Goal: Navigation & Orientation: Find specific page/section

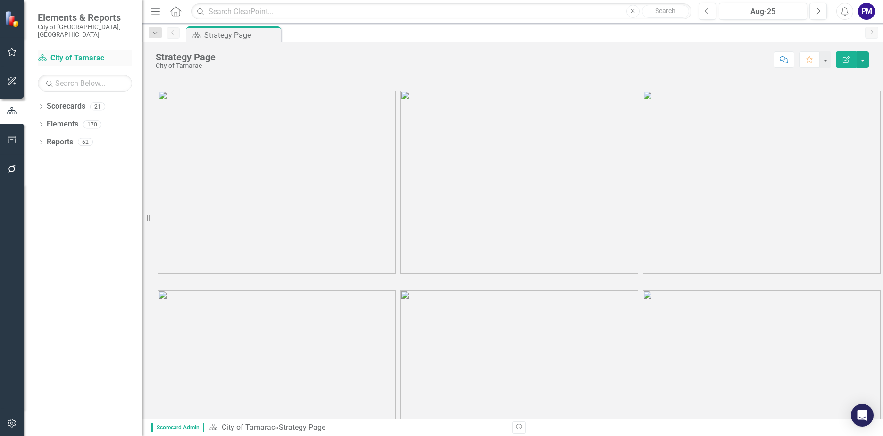
click at [73, 53] on link "Scorecard City of Tamarac" at bounding box center [85, 58] width 94 height 11
click at [95, 102] on div "21" at bounding box center [97, 106] width 15 height 8
click at [75, 101] on link "Scorecards" at bounding box center [66, 106] width 39 height 11
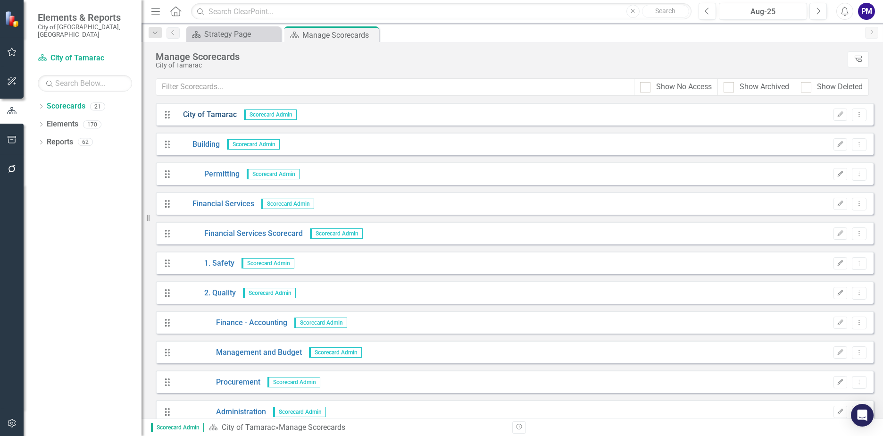
click at [208, 113] on link "City of Tamarac" at bounding box center [206, 114] width 61 height 11
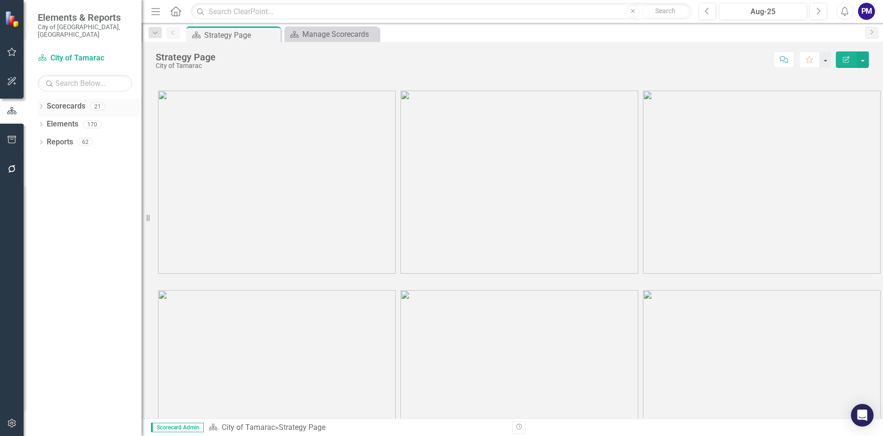
click at [79, 101] on link "Scorecards" at bounding box center [66, 106] width 39 height 11
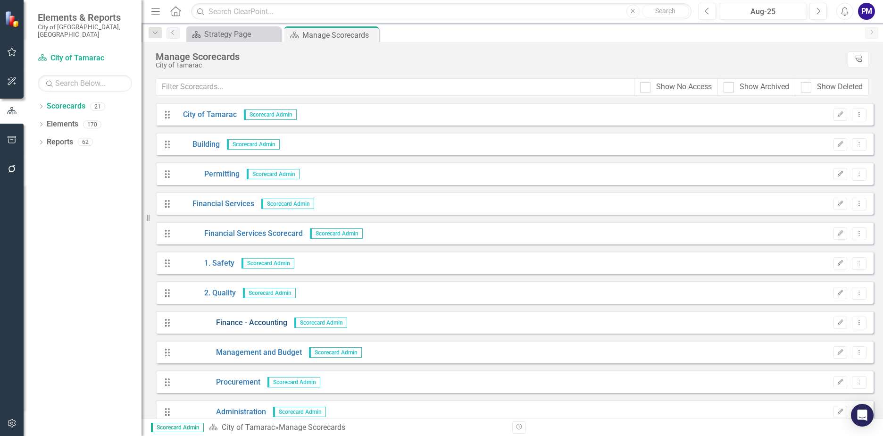
click at [240, 322] on link "Finance - Accounting" at bounding box center [231, 322] width 111 height 11
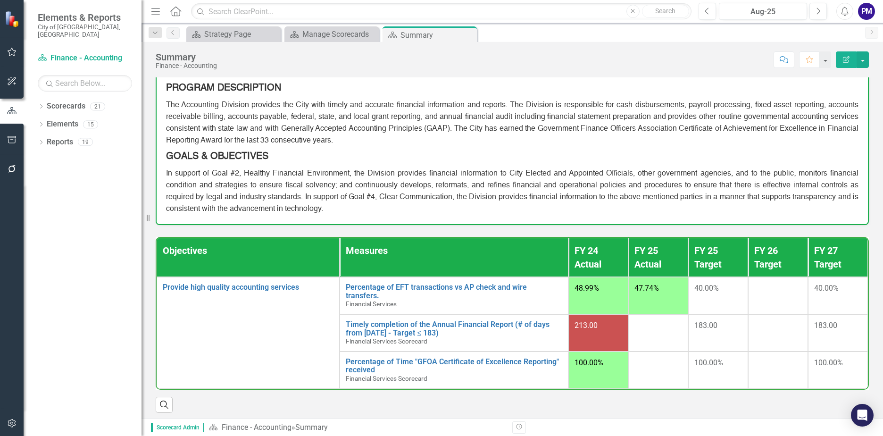
scroll to position [77, 0]
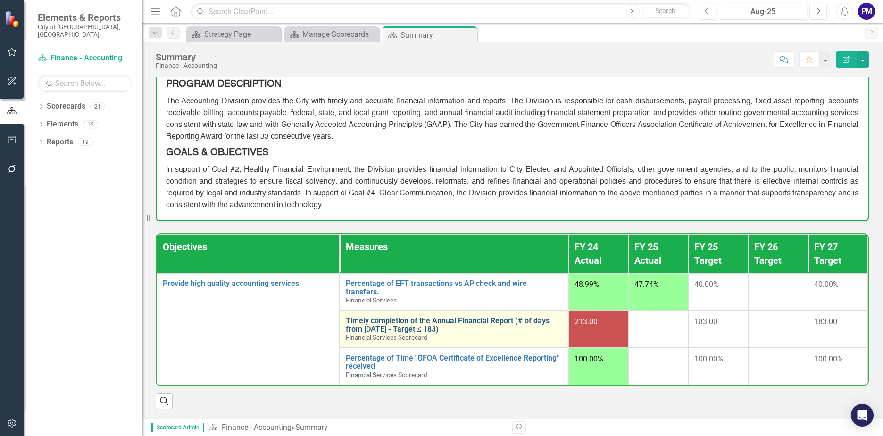
click at [494, 326] on link "Timely completion of the Annual Financial Report (# of days from [DATE] - Targe…" at bounding box center [454, 324] width 216 height 17
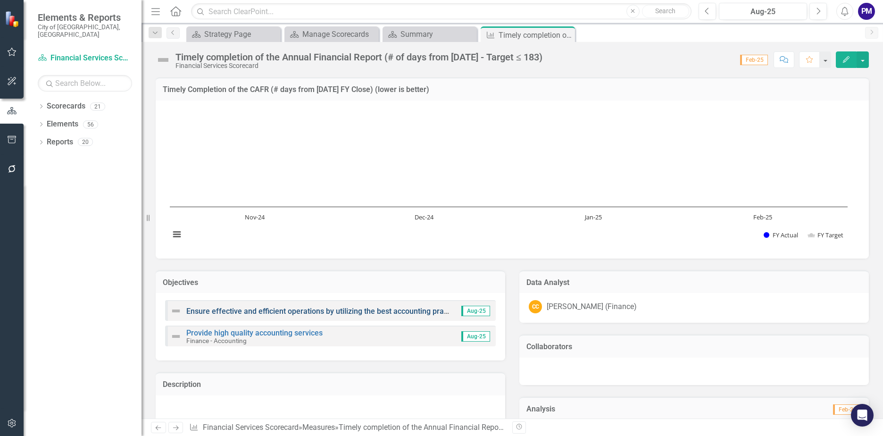
click at [399, 312] on link "Ensure effective and efficient operations by utilizing the best accounting prac…" at bounding box center [324, 311] width 277 height 9
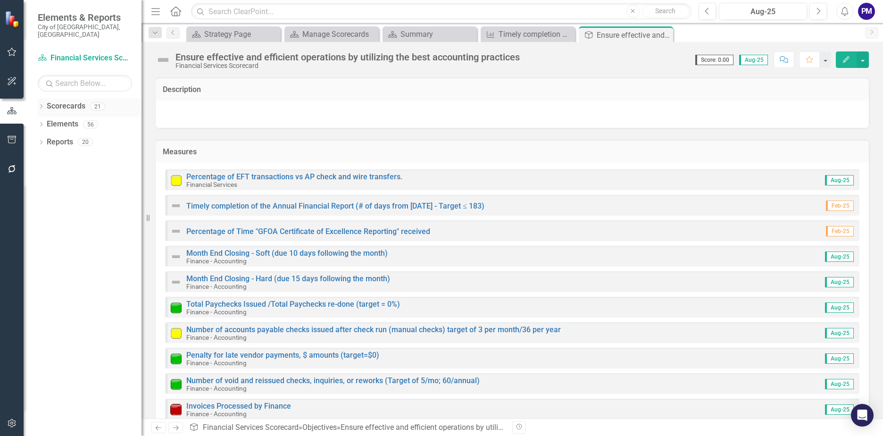
click at [75, 104] on link "Scorecards" at bounding box center [66, 106] width 39 height 11
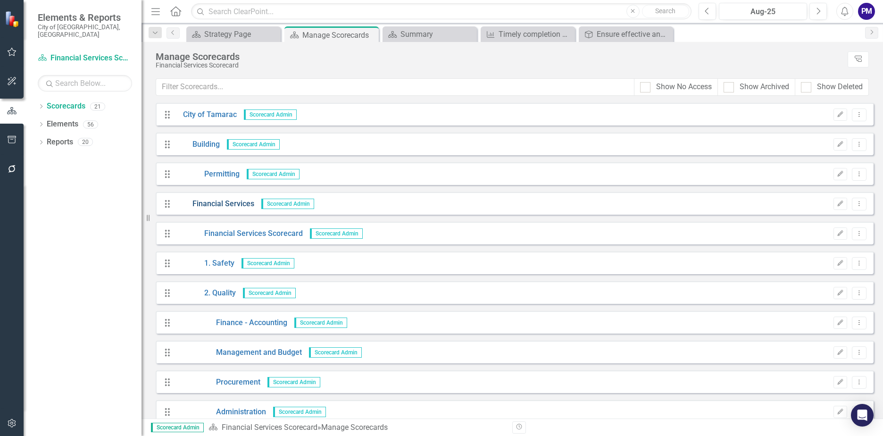
click at [239, 205] on link "Financial Services" at bounding box center [215, 204] width 78 height 11
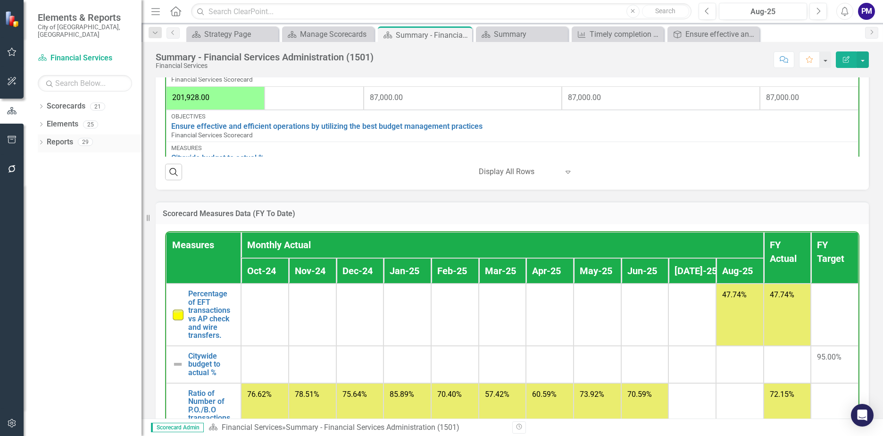
scroll to position [679, 0]
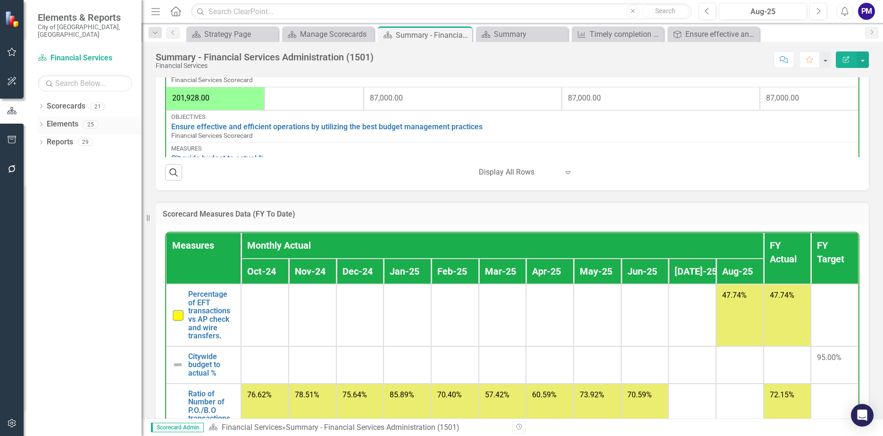
click at [78, 119] on link "Elements" at bounding box center [63, 124] width 32 height 11
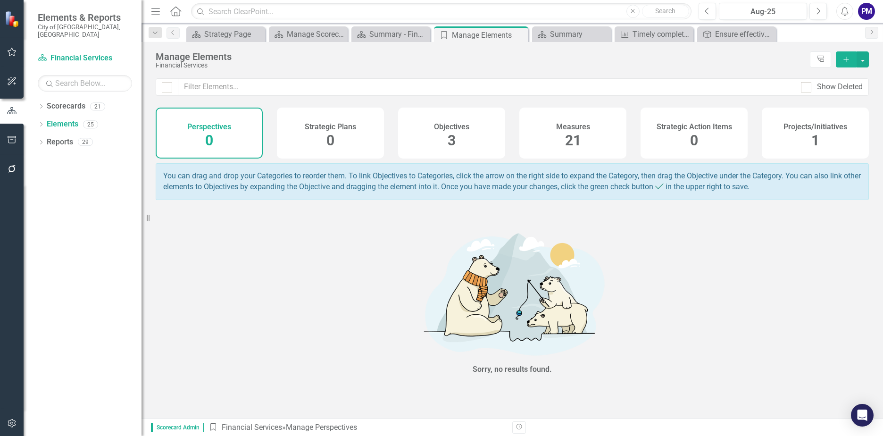
click at [554, 140] on div "Measures 21" at bounding box center [572, 133] width 107 height 51
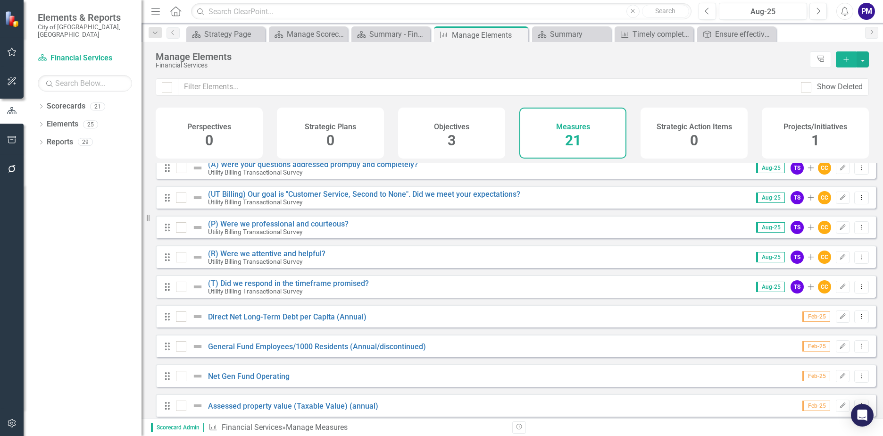
scroll to position [376, 0]
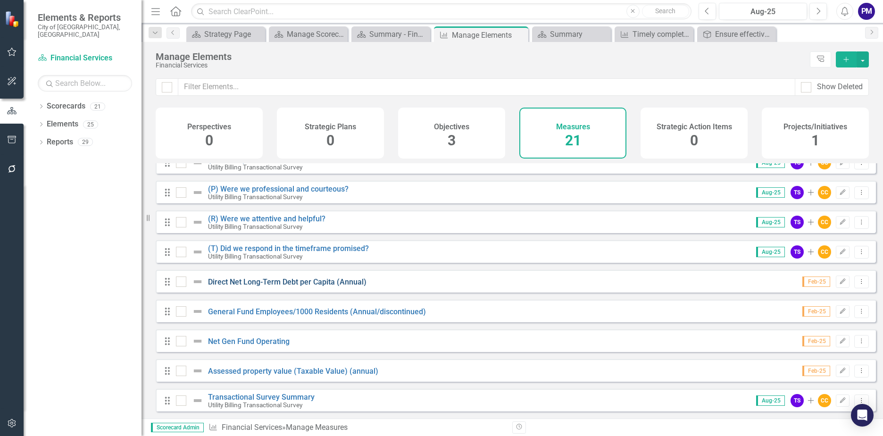
click at [329, 281] on link "Direct Net Long-Term Debt per Capita (Annual)" at bounding box center [287, 281] width 158 height 9
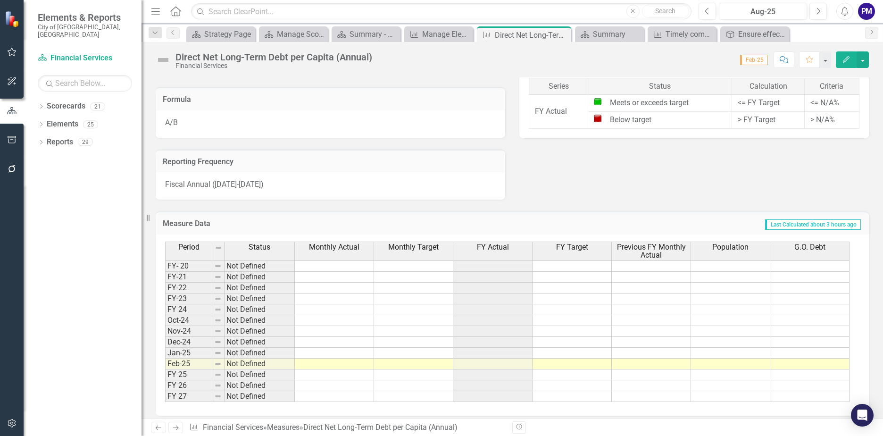
scroll to position [539, 0]
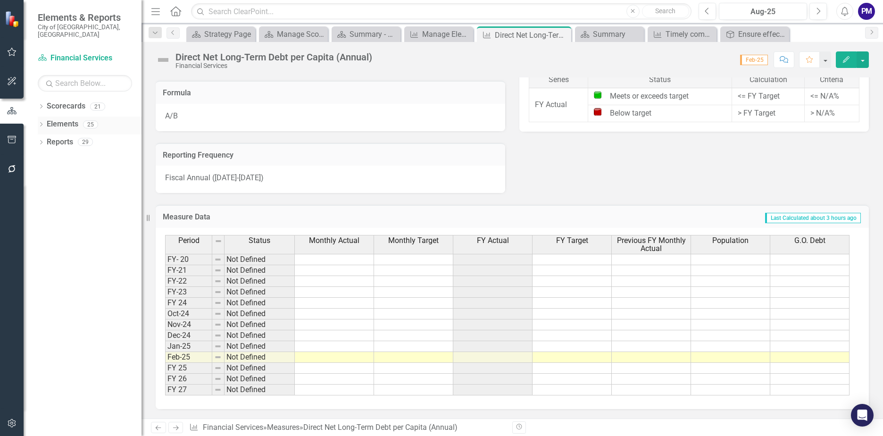
click at [64, 119] on link "Elements" at bounding box center [63, 124] width 32 height 11
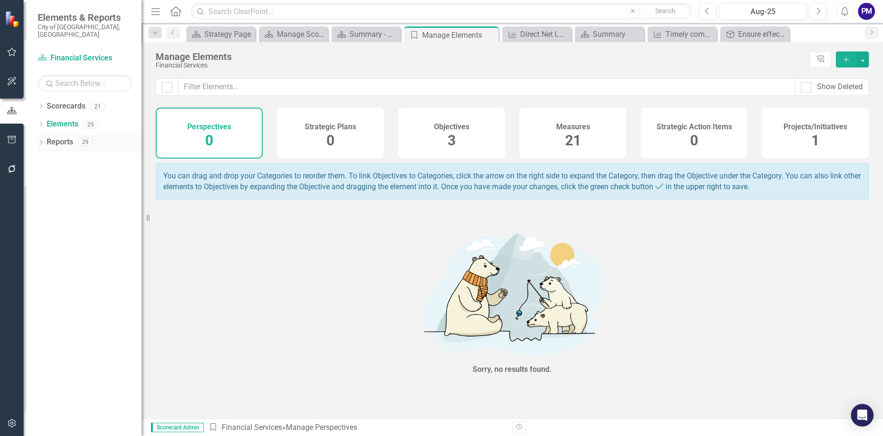
click at [56, 137] on link "Reports" at bounding box center [60, 142] width 26 height 11
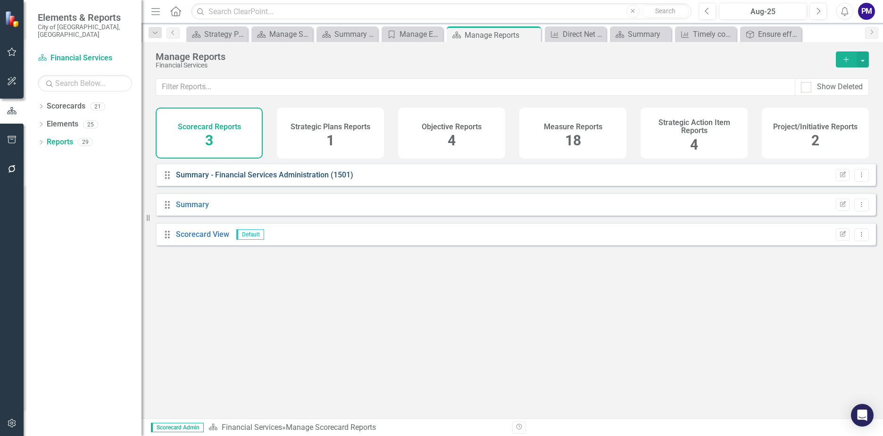
click at [276, 179] on link "Summary - Financial Services Administration (1501)" at bounding box center [264, 174] width 177 height 9
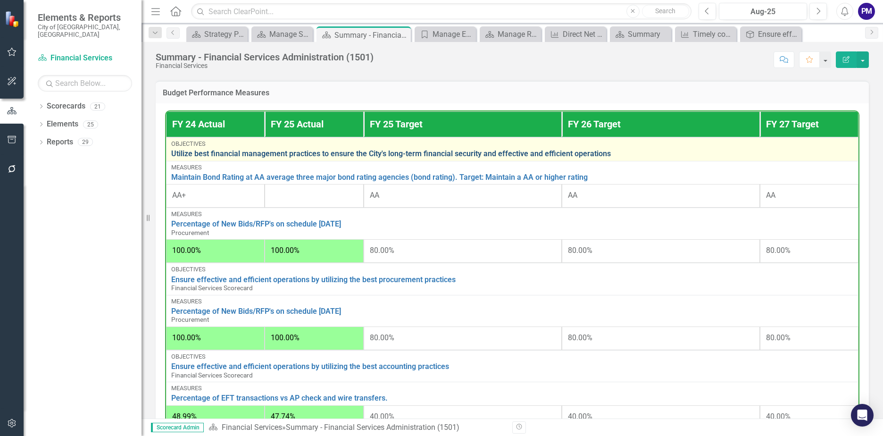
scroll to position [396, 0]
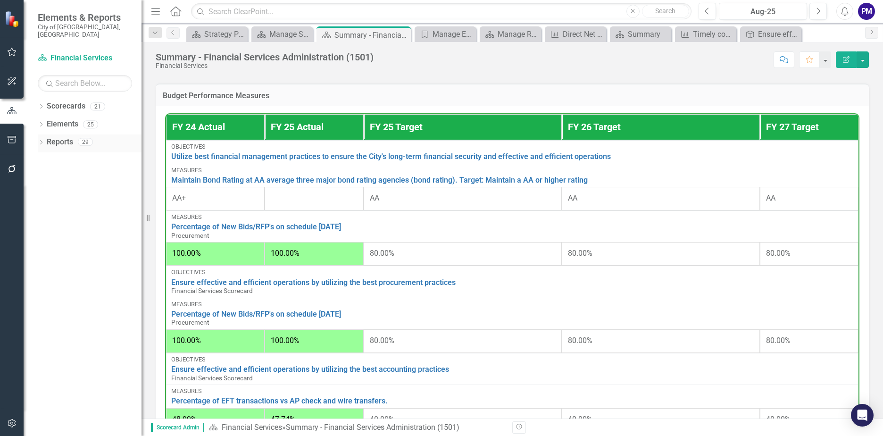
click at [71, 138] on link "Reports" at bounding box center [60, 142] width 26 height 11
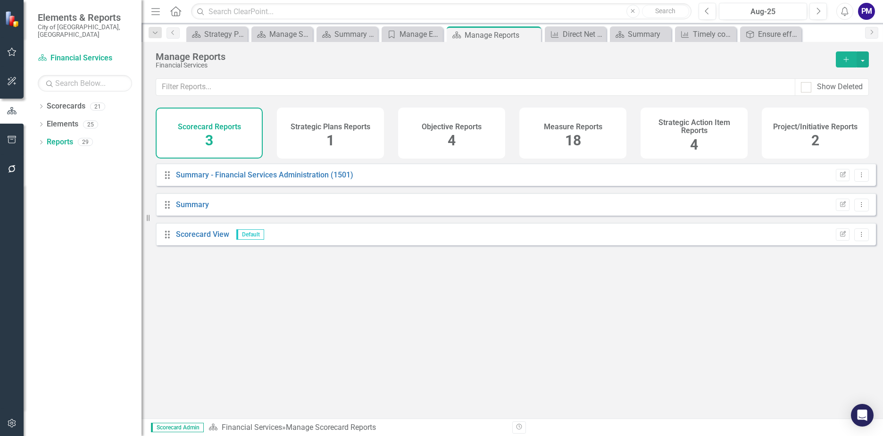
click at [591, 136] on div "Measure Reports 18" at bounding box center [572, 133] width 107 height 51
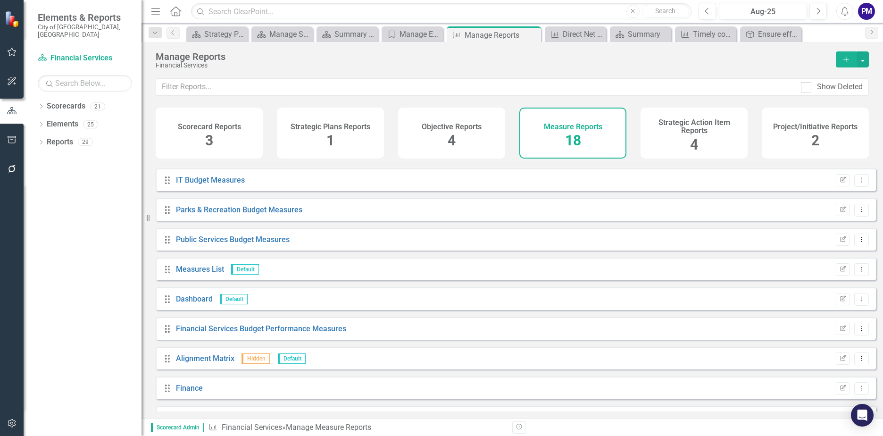
scroll to position [287, 0]
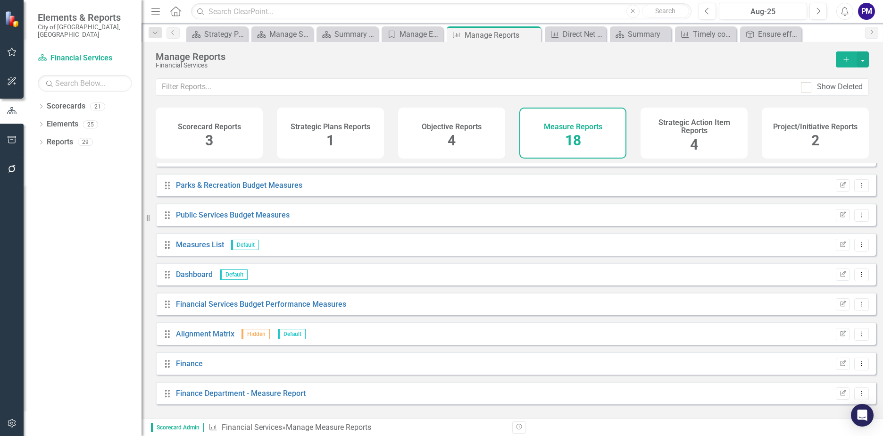
click at [474, 145] on div "Objective Reports 4" at bounding box center [451, 133] width 107 height 51
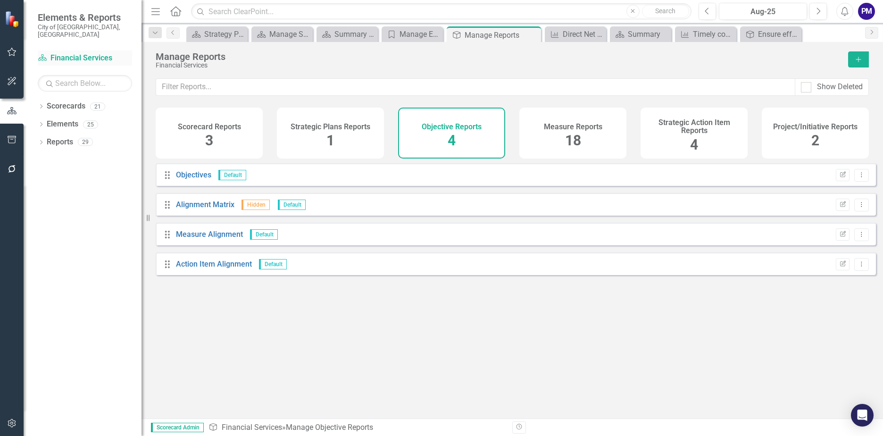
click at [77, 53] on link "Scorecard Financial Services" at bounding box center [85, 58] width 94 height 11
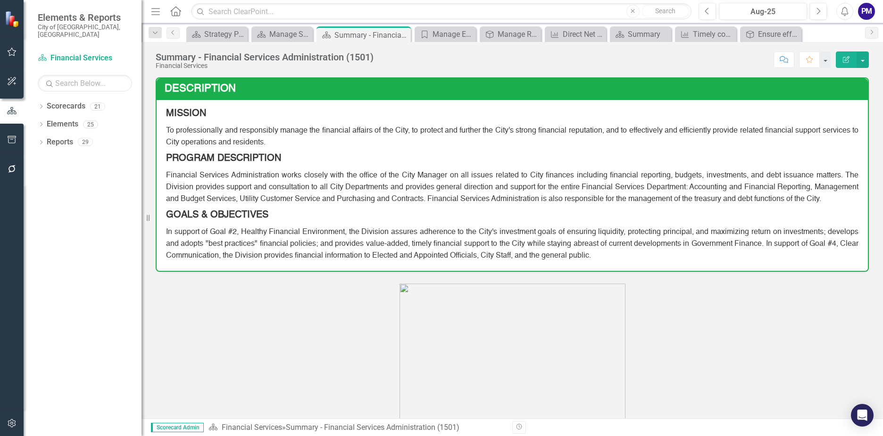
click at [74, 14] on span "Elements & Reports" at bounding box center [85, 17] width 94 height 11
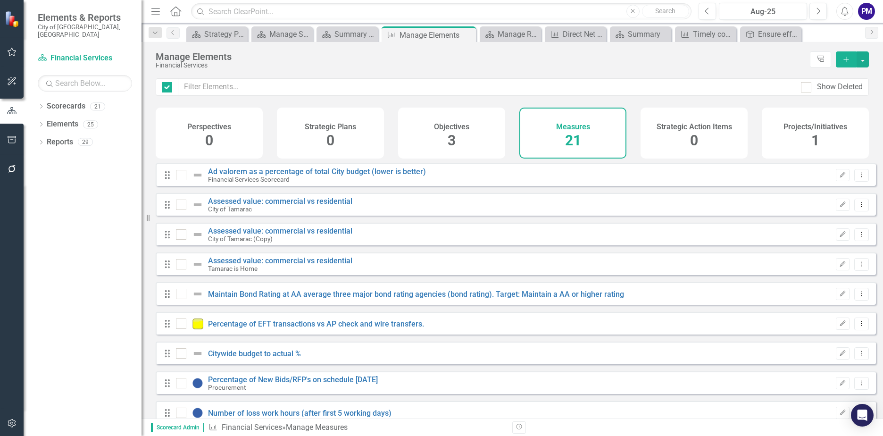
checkbox input "false"
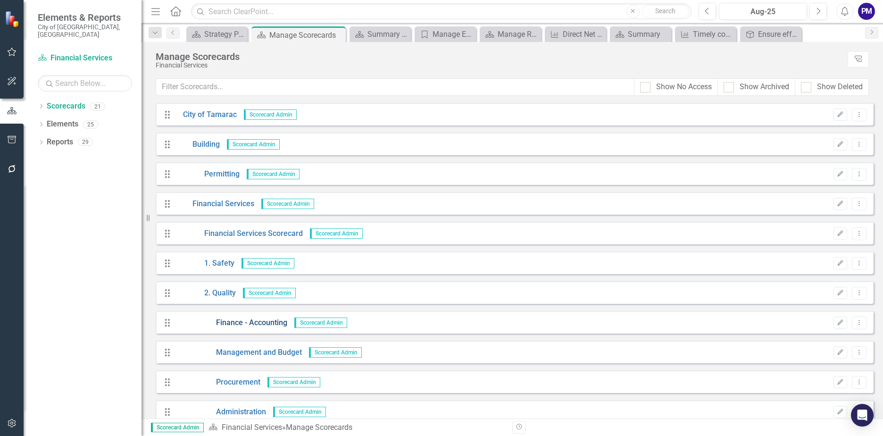
click at [254, 324] on link "Finance - Accounting" at bounding box center [231, 322] width 111 height 11
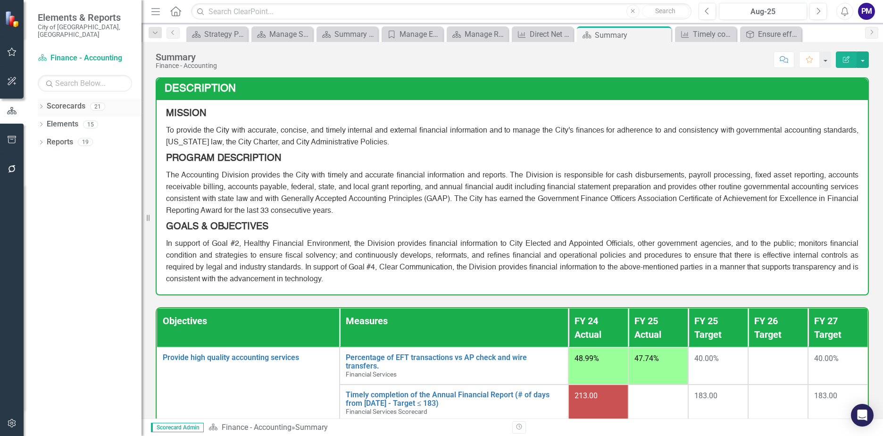
click at [54, 101] on link "Scorecards" at bounding box center [66, 106] width 39 height 11
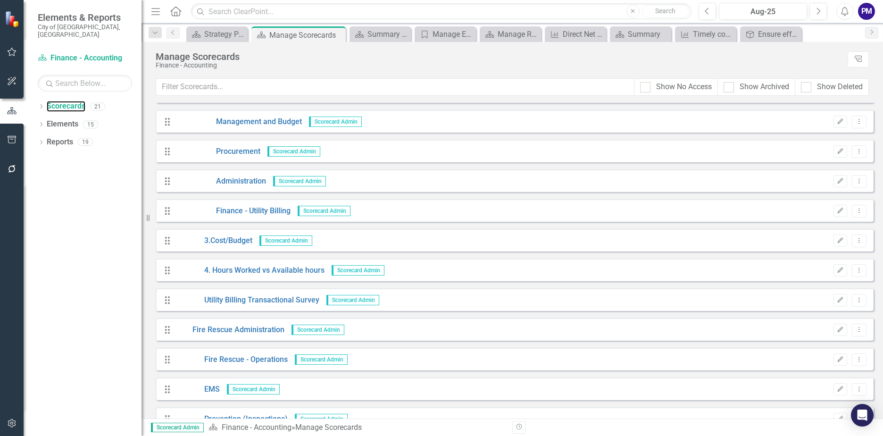
scroll to position [226, 0]
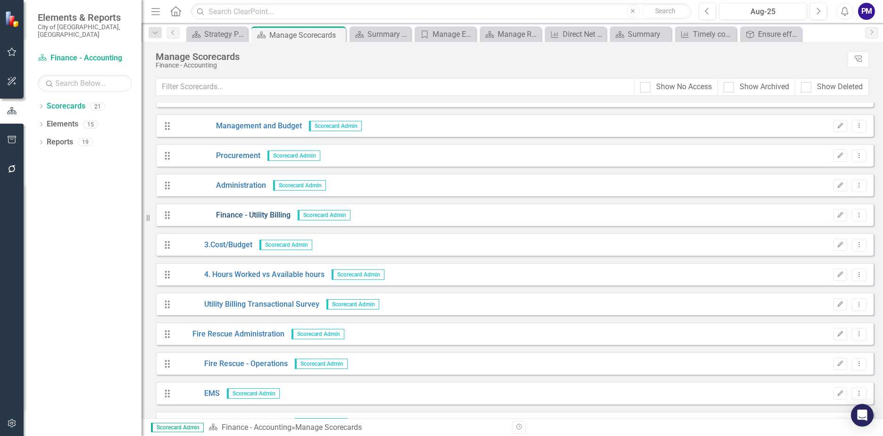
click at [272, 212] on link "Finance - Utility Billing" at bounding box center [233, 215] width 115 height 11
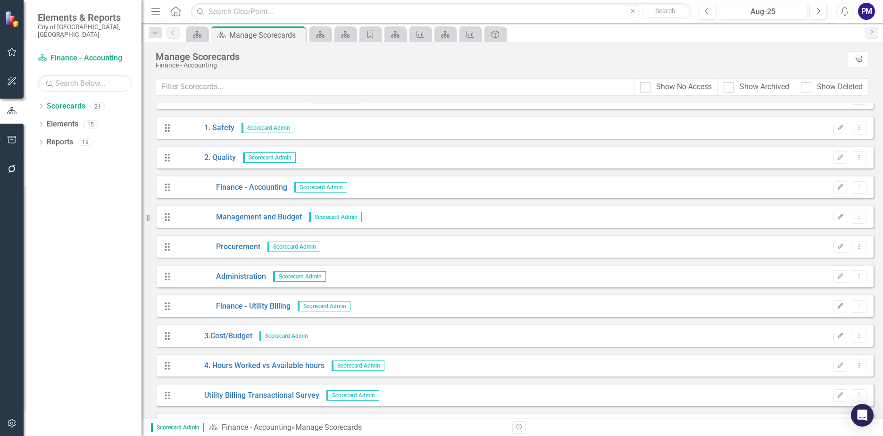
scroll to position [132, 0]
click at [274, 192] on link "Finance - Accounting" at bounding box center [231, 190] width 111 height 11
